Goal: Find contact information: Find contact information

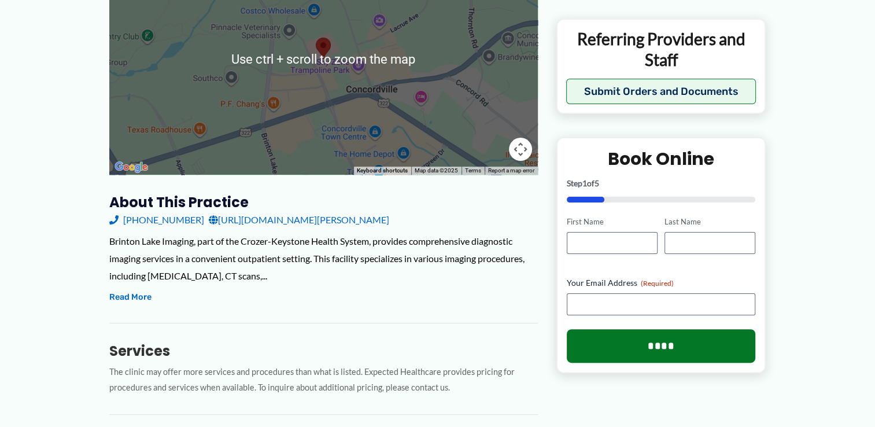
scroll to position [230, 0]
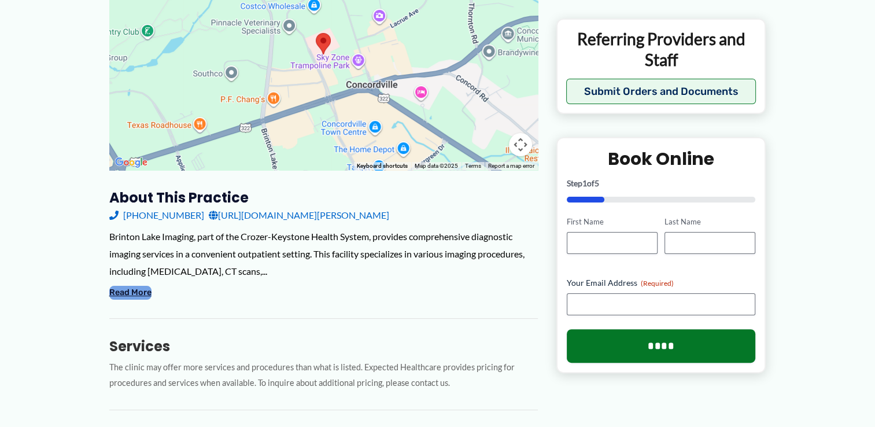
click at [138, 295] on button "Read More" at bounding box center [130, 293] width 42 height 14
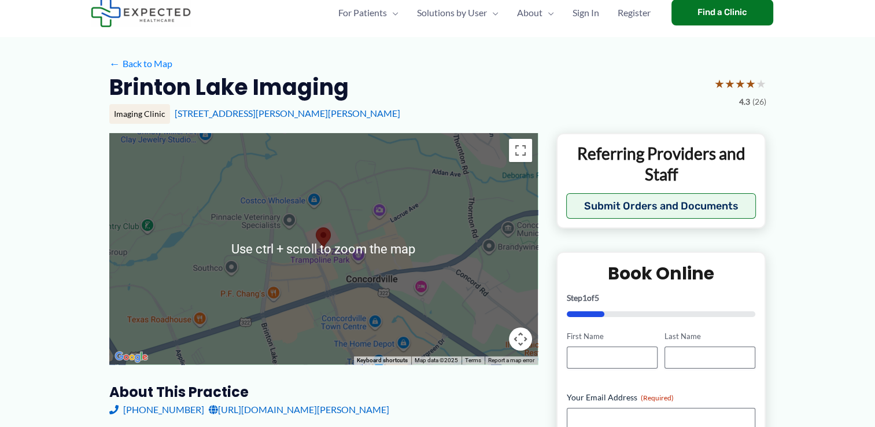
scroll to position [0, 0]
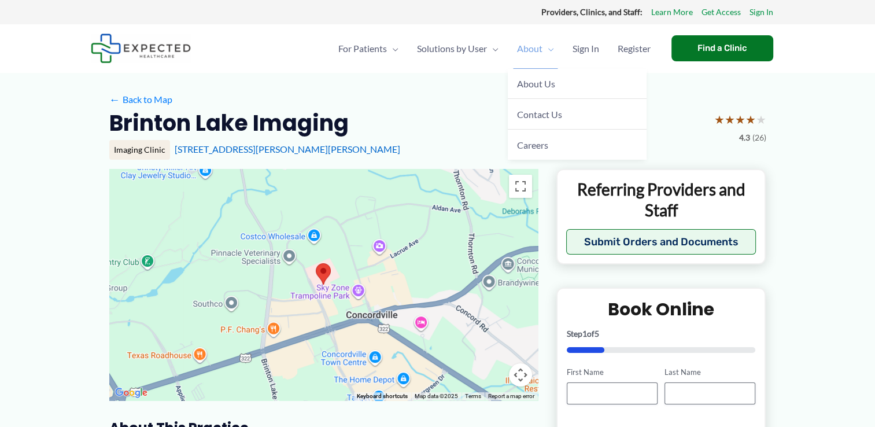
click at [535, 45] on span "About" at bounding box center [529, 48] width 25 height 40
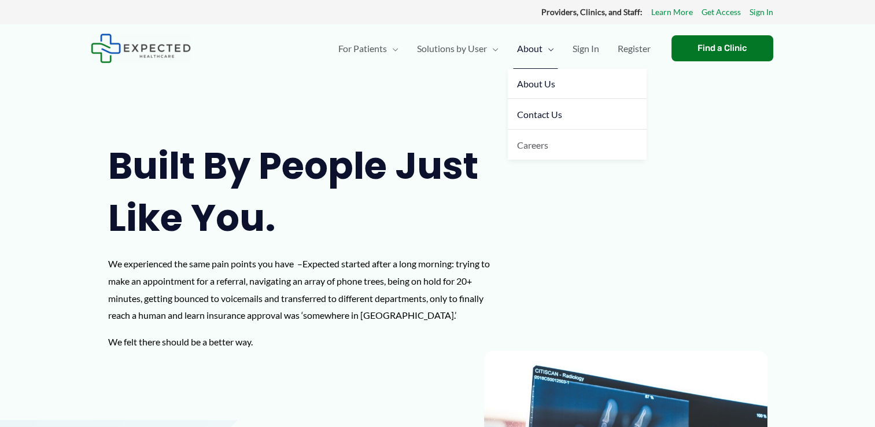
click at [545, 110] on span "Contact Us" at bounding box center [539, 114] width 45 height 11
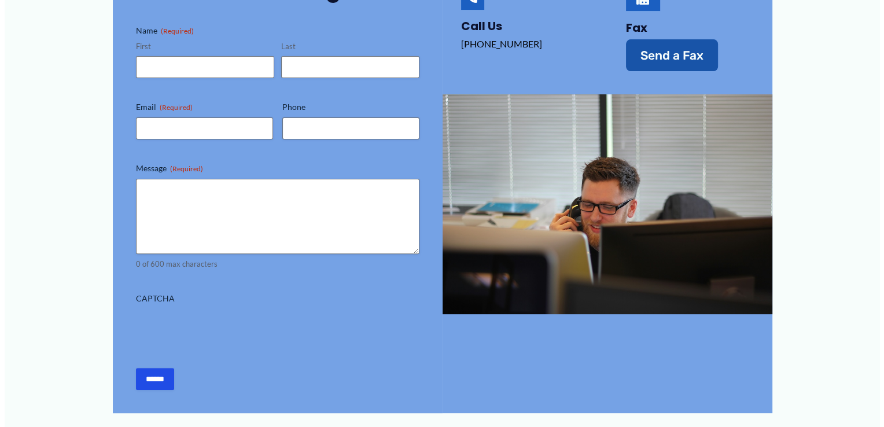
scroll to position [296, 0]
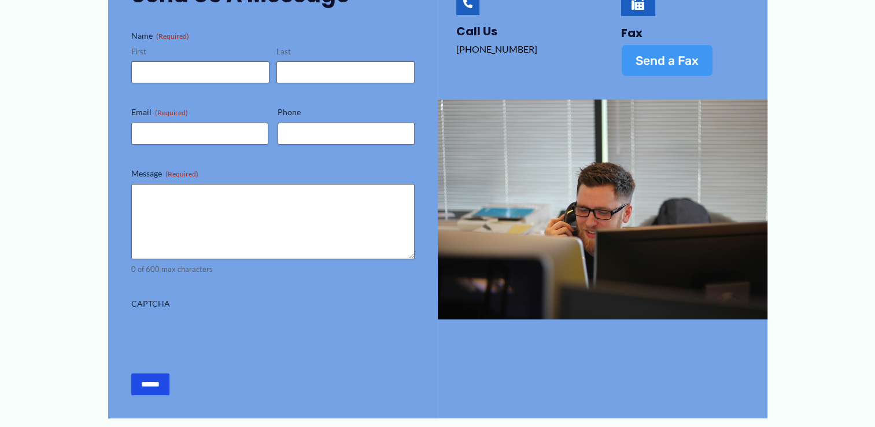
click at [644, 46] on link "Send a Fax" at bounding box center [667, 61] width 92 height 32
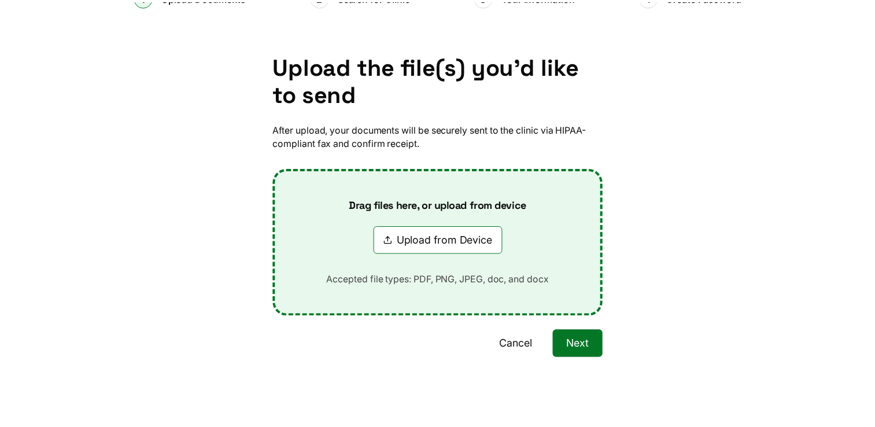
scroll to position [0, 0]
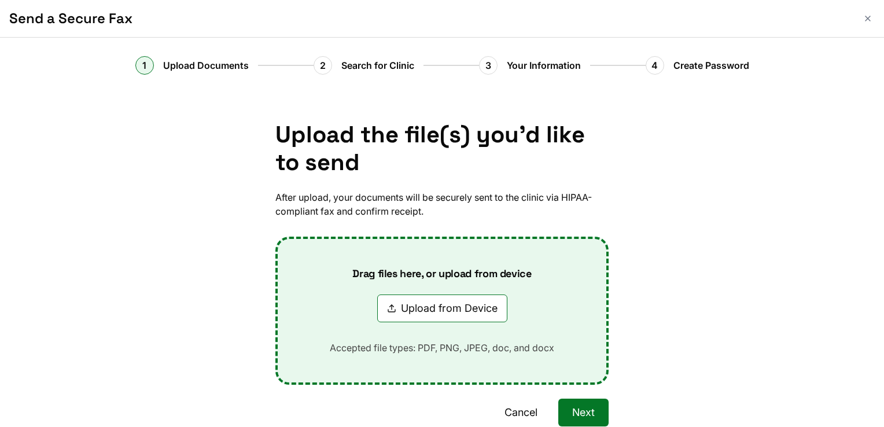
click at [523, 415] on button "Cancel" at bounding box center [521, 413] width 61 height 28
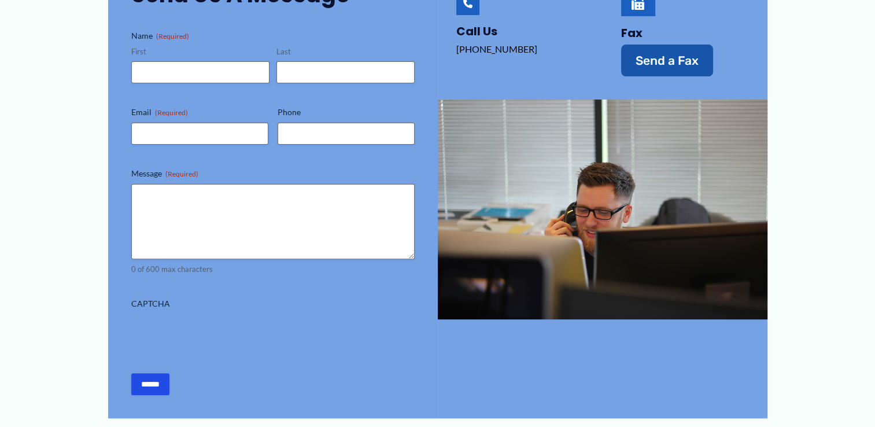
click at [622, 40] on div "Fax Send a Fax" at bounding box center [685, 34] width 165 height 154
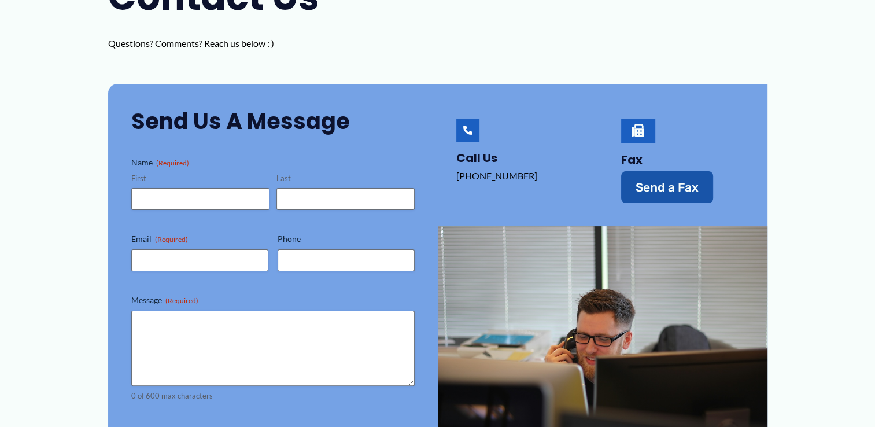
scroll to position [168, 0]
click at [630, 133] on div at bounding box center [639, 133] width 30 height 18
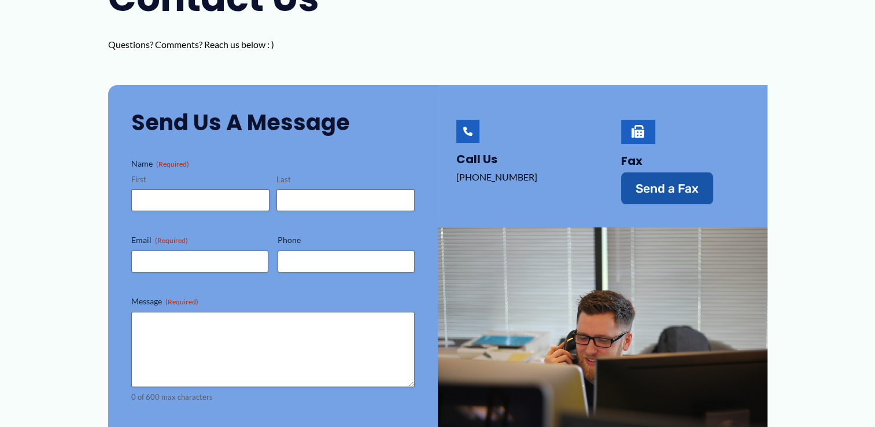
scroll to position [0, 0]
